Goal: Check status: Check status

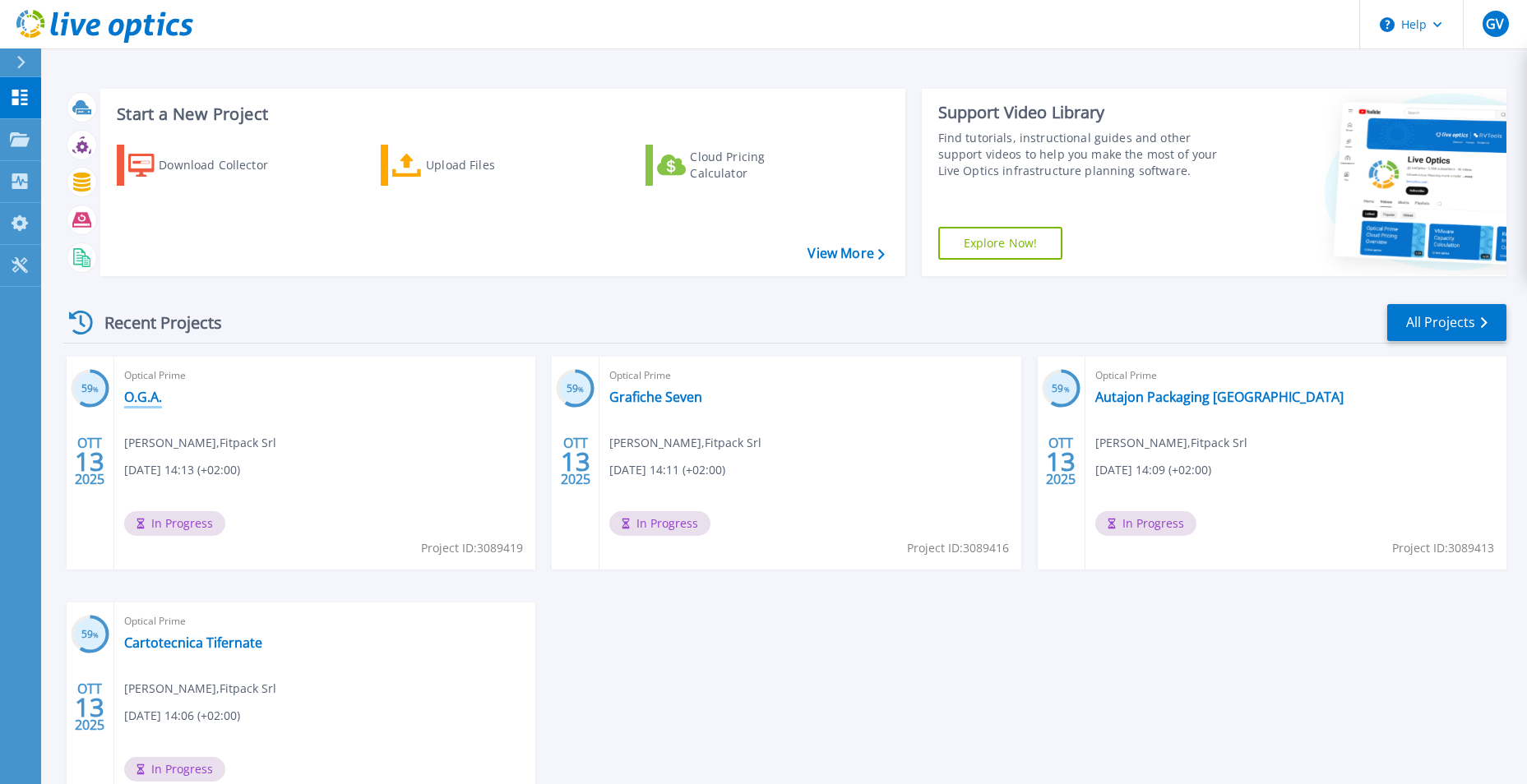
click at [154, 402] on link "O.G.A." at bounding box center [143, 398] width 37 height 17
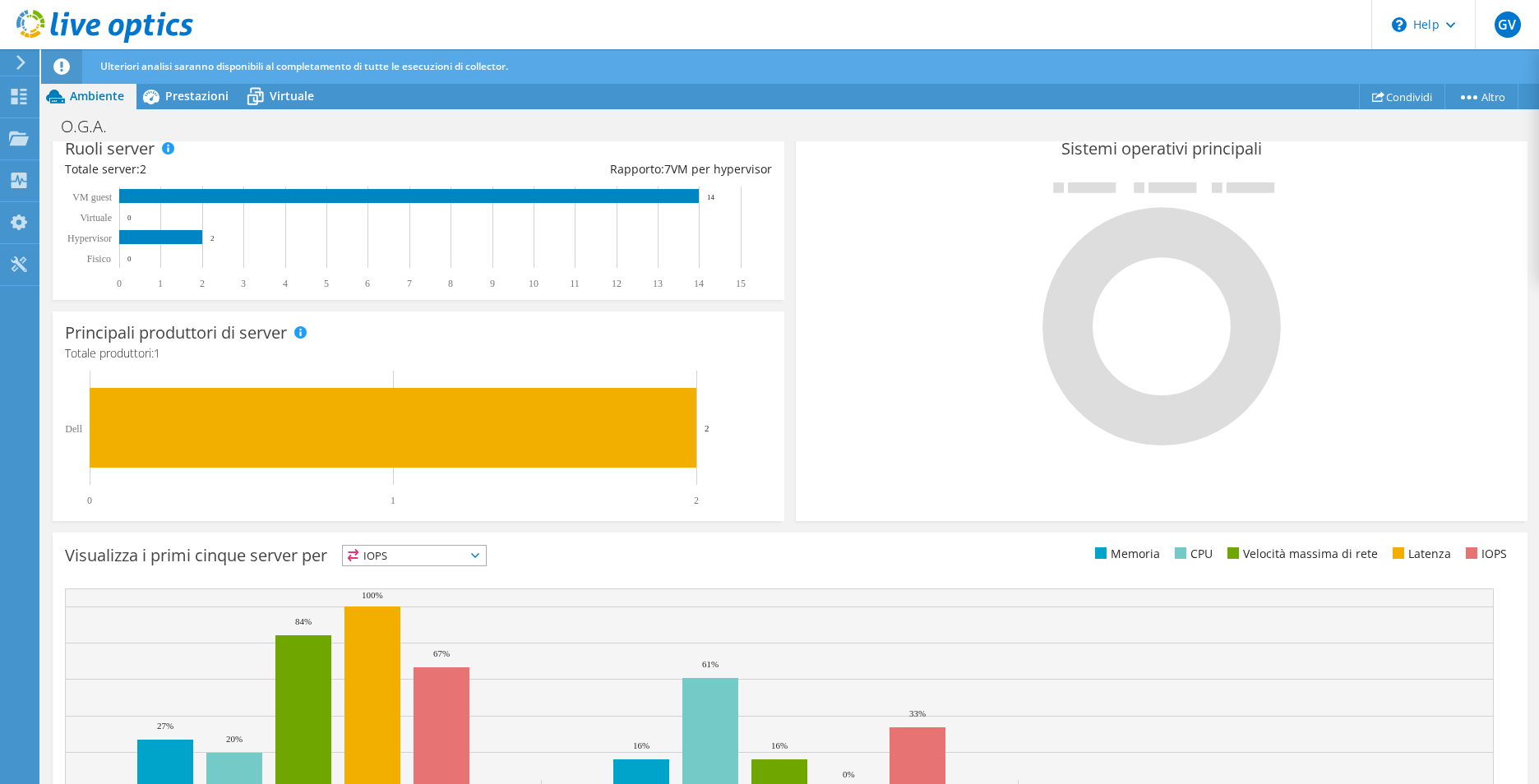
scroll to position [410, 0]
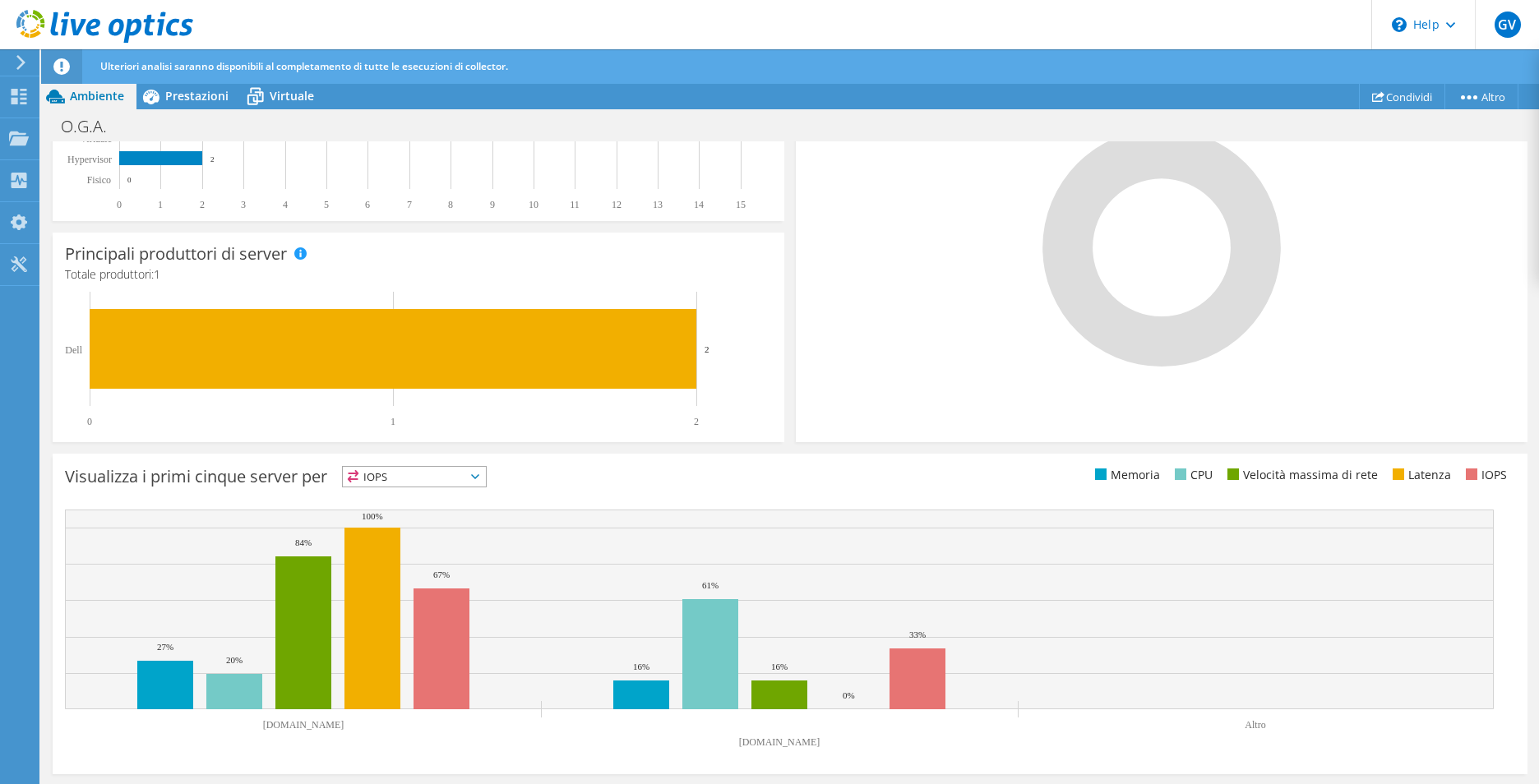
click at [430, 477] on span "IOPS" at bounding box center [414, 476] width 143 height 20
click at [418, 516] on li "Memoria" at bounding box center [414, 521] width 143 height 23
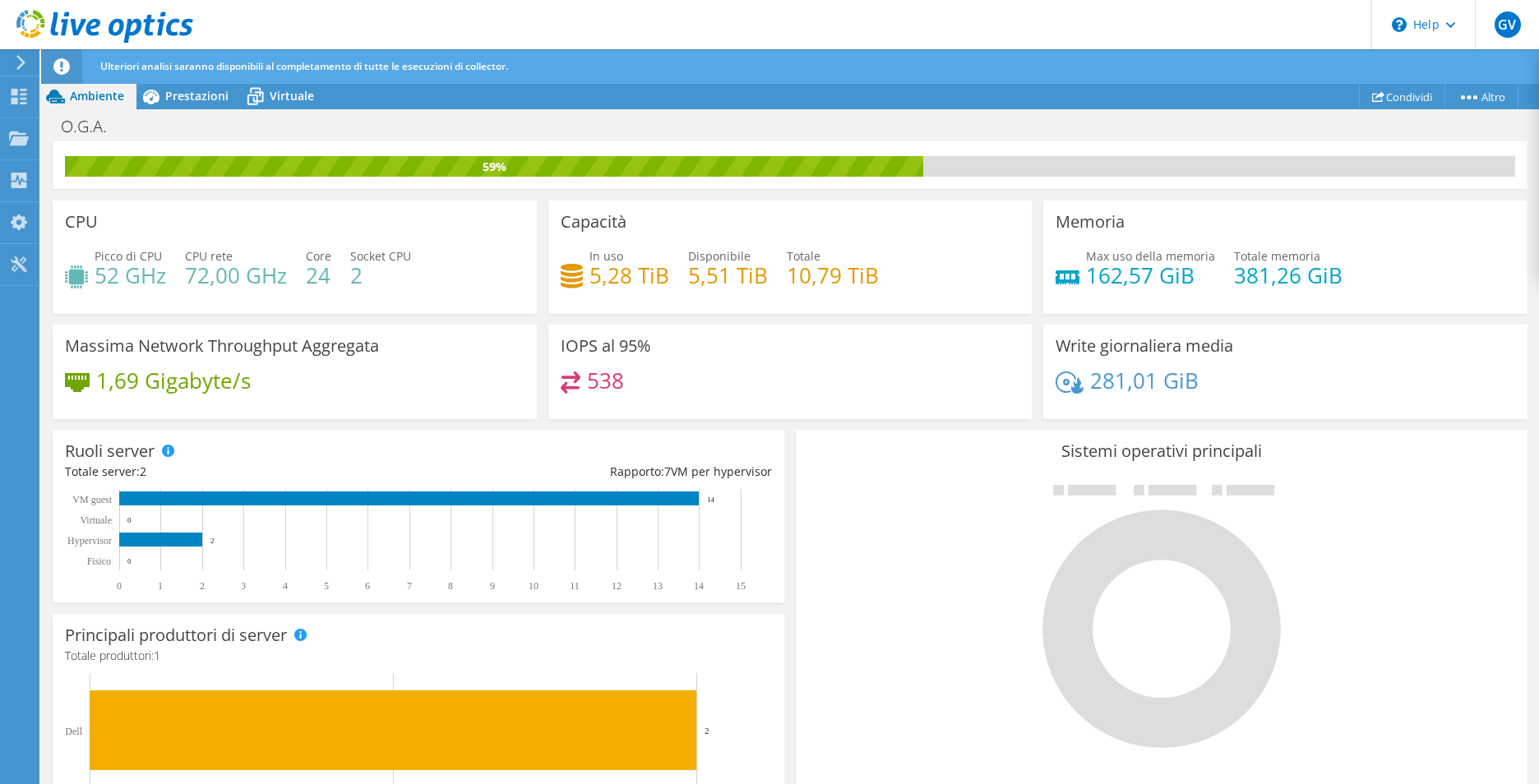
scroll to position [0, 0]
